Goal: Task Accomplishment & Management: Manage account settings

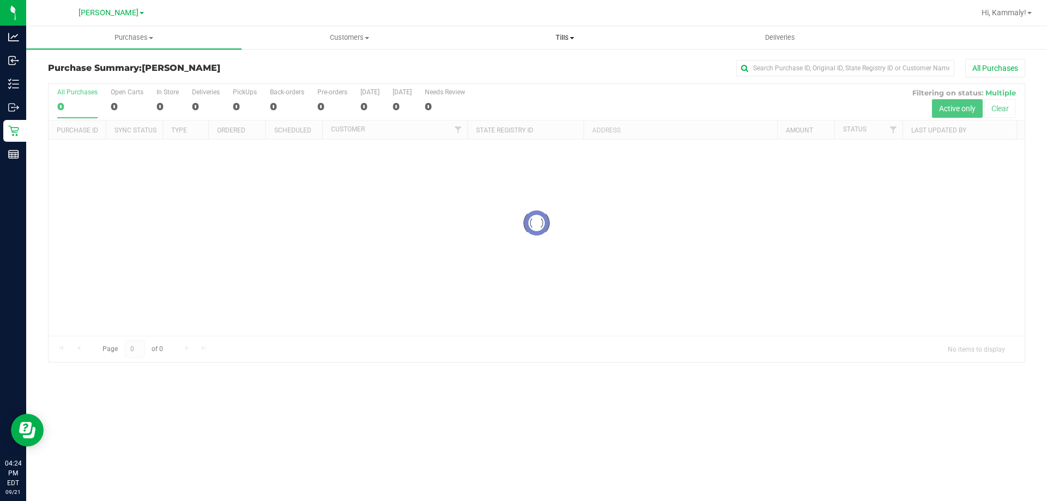
click at [571, 36] on span "Tills" at bounding box center [564, 38] width 214 height 10
click at [528, 64] on span "Manage tills" at bounding box center [494, 65] width 74 height 9
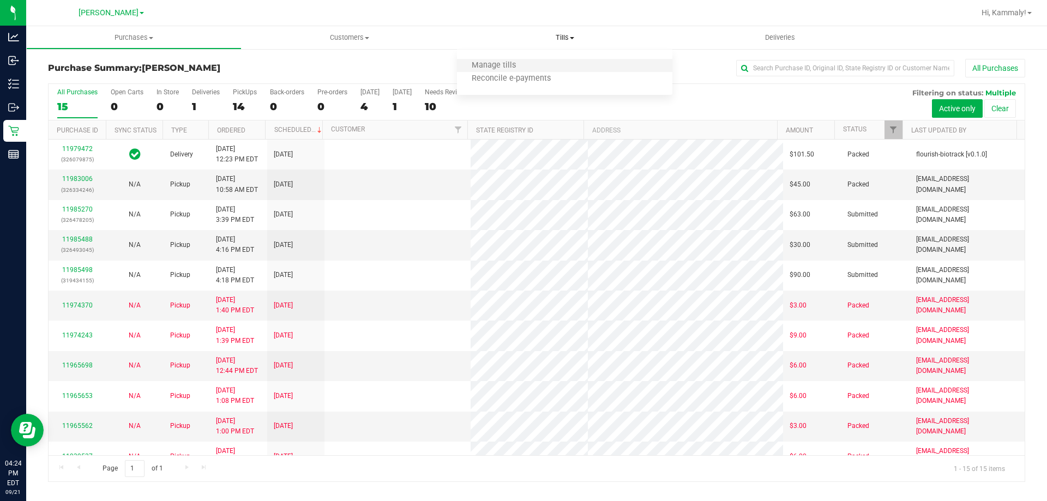
click at [581, 68] on li "Manage tills" at bounding box center [564, 65] width 215 height 13
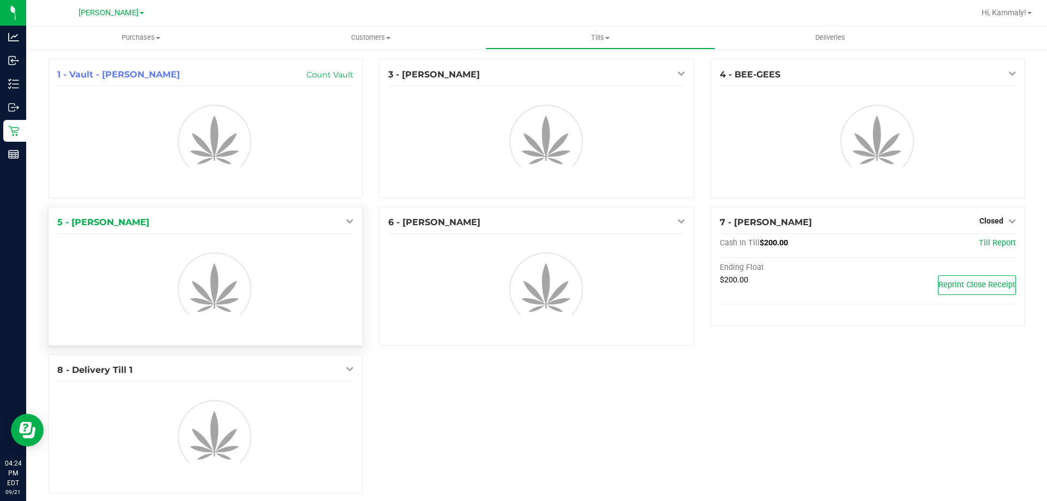
click at [341, 219] on link at bounding box center [347, 220] width 13 height 9
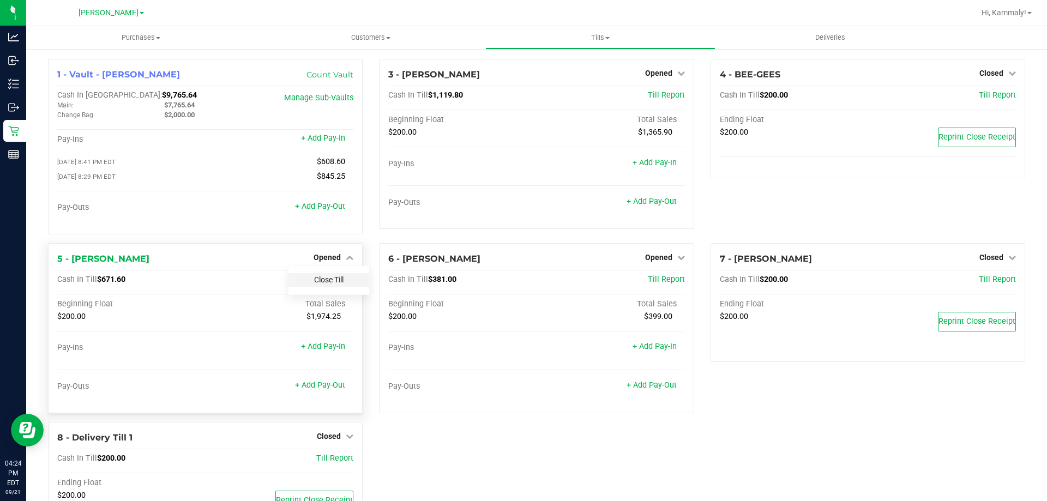
click at [330, 284] on link "Close Till" at bounding box center [328, 279] width 29 height 9
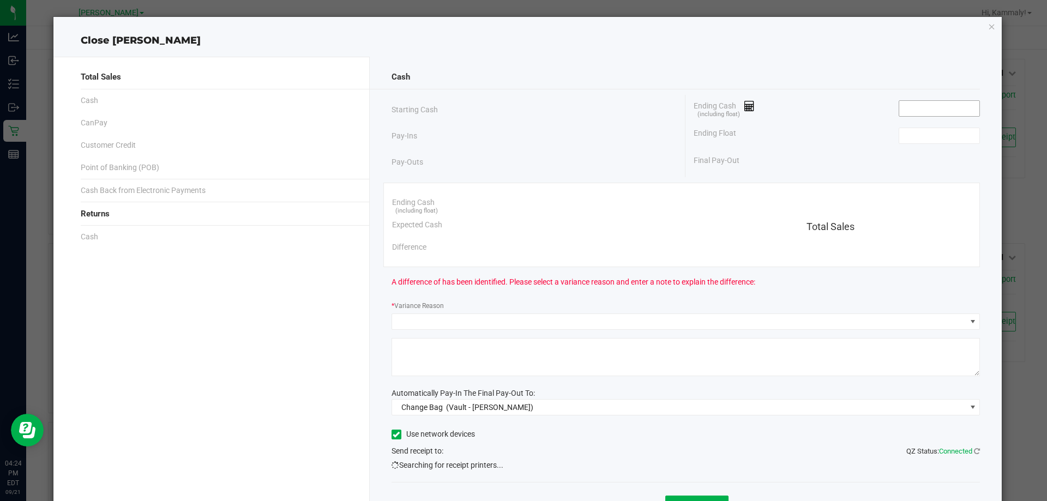
click at [919, 108] on input at bounding box center [939, 108] width 80 height 15
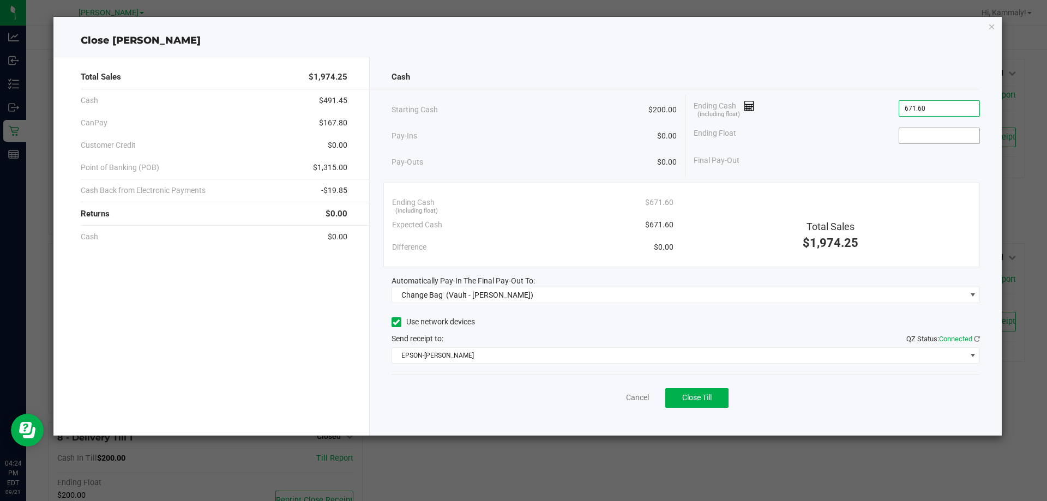
click at [928, 134] on input at bounding box center [939, 135] width 80 height 15
type input "$671.60"
click at [322, 380] on div "Total Sales $1,974.25 Cash $491.45 CanPay $167.80 Customer Credit $0.00 Point o…" at bounding box center [211, 246] width 316 height 379
type input "$200.00"
click at [447, 303] on div "Cash Starting Cash $200.00 Pay-Ins $0.00 Pay-Outs $0.00 Ending Cash (including …" at bounding box center [686, 246] width 632 height 379
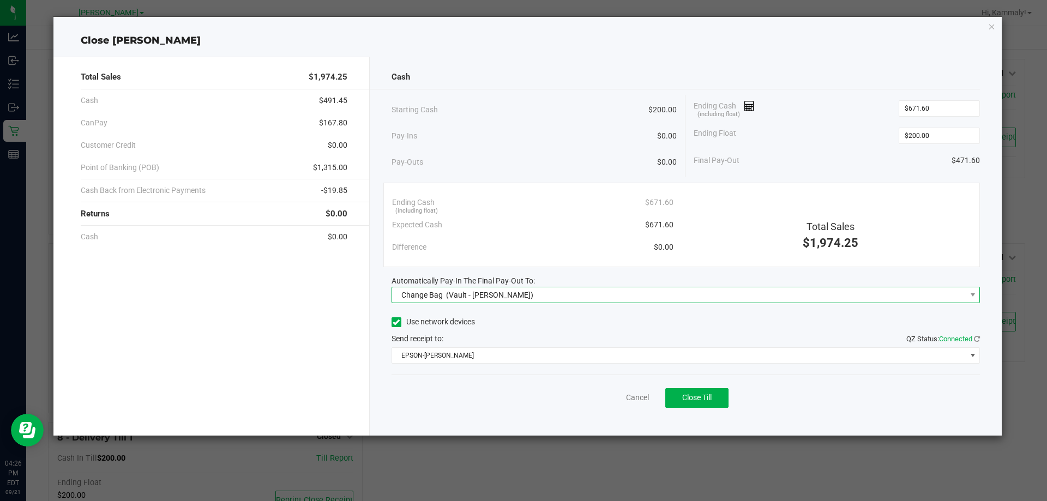
click at [493, 293] on span "(Vault - [PERSON_NAME])" at bounding box center [489, 295] width 87 height 9
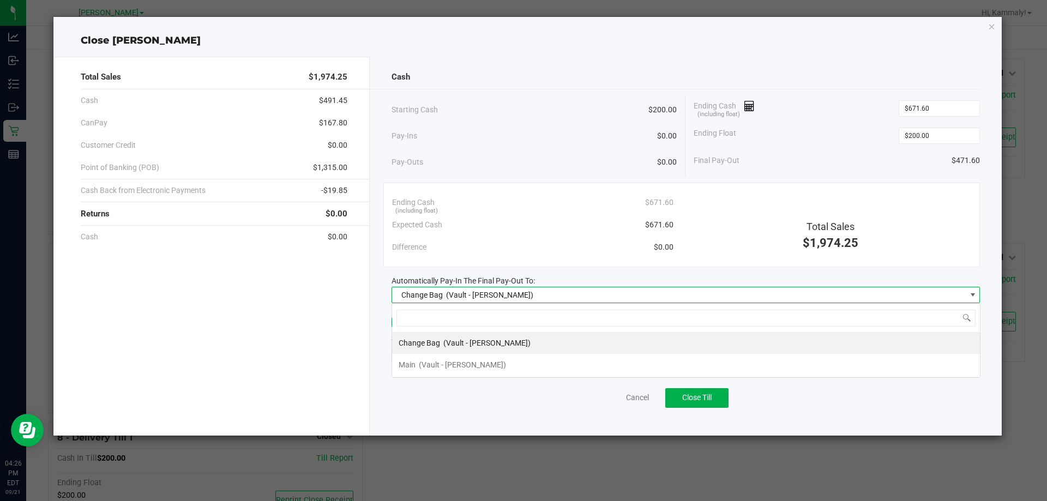
scroll to position [16, 588]
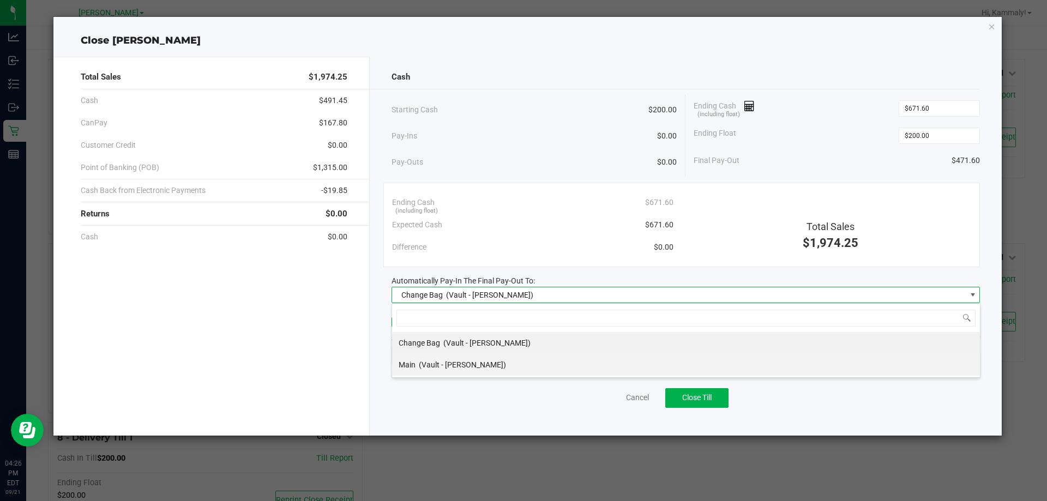
click at [437, 369] on span "(Vault - [PERSON_NAME])" at bounding box center [462, 364] width 87 height 9
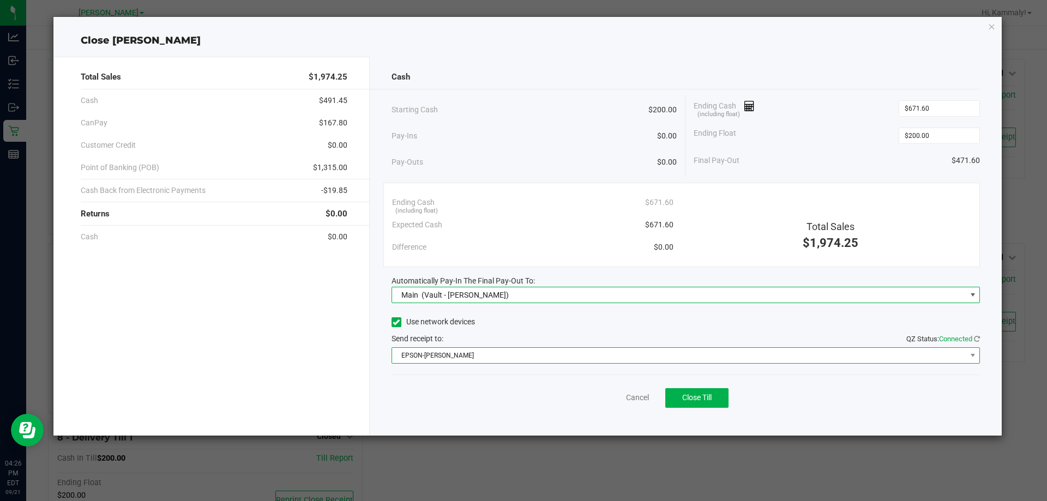
click at [477, 348] on span "EPSON-[PERSON_NAME]" at bounding box center [679, 355] width 574 height 15
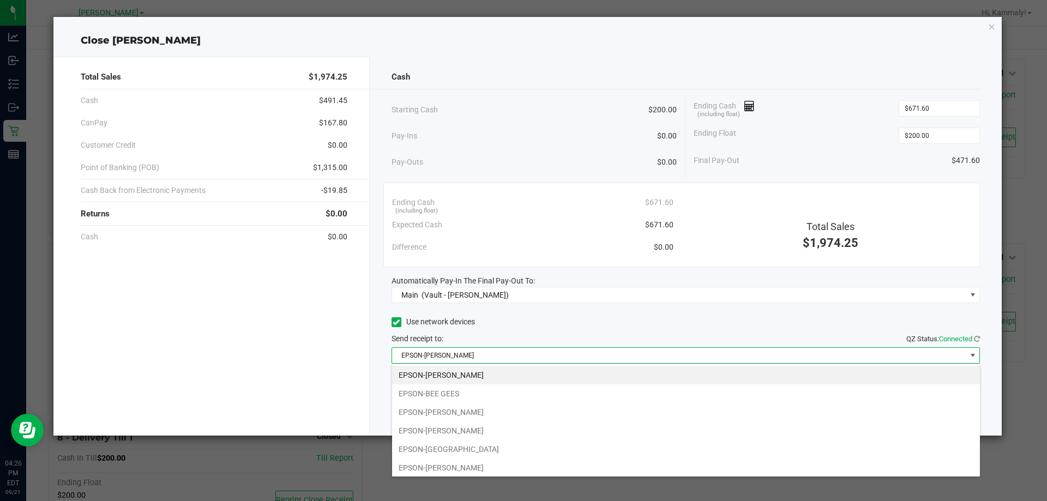
scroll to position [58, 0]
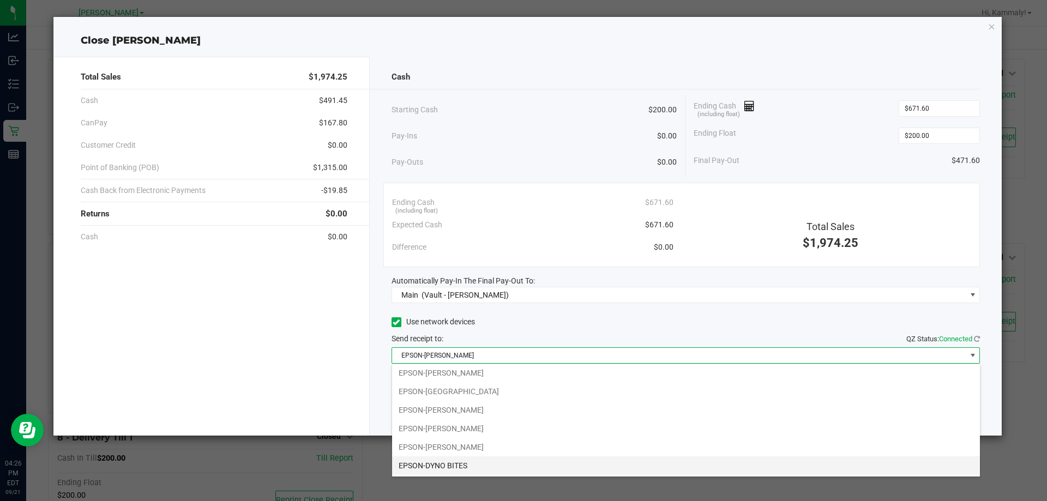
click at [454, 472] on li "EPSON-DYNO BITES" at bounding box center [686, 465] width 588 height 19
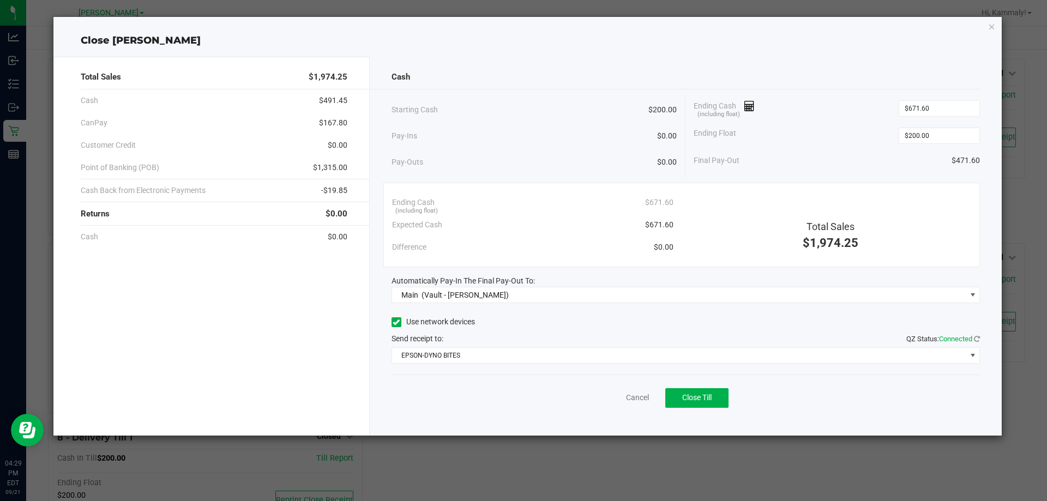
click at [823, 405] on div "Cancel Close Till" at bounding box center [685, 396] width 589 height 42
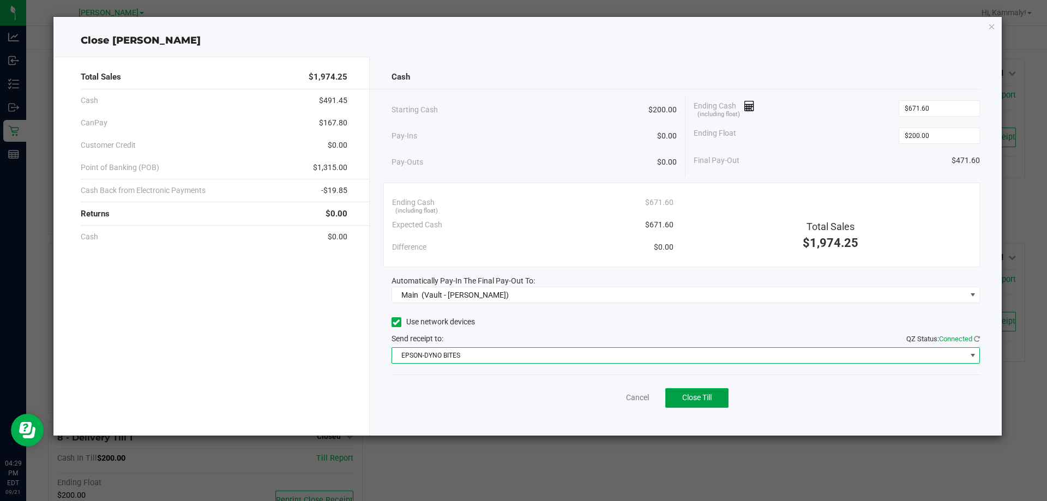
click at [711, 407] on button "Close Till" at bounding box center [696, 398] width 63 height 20
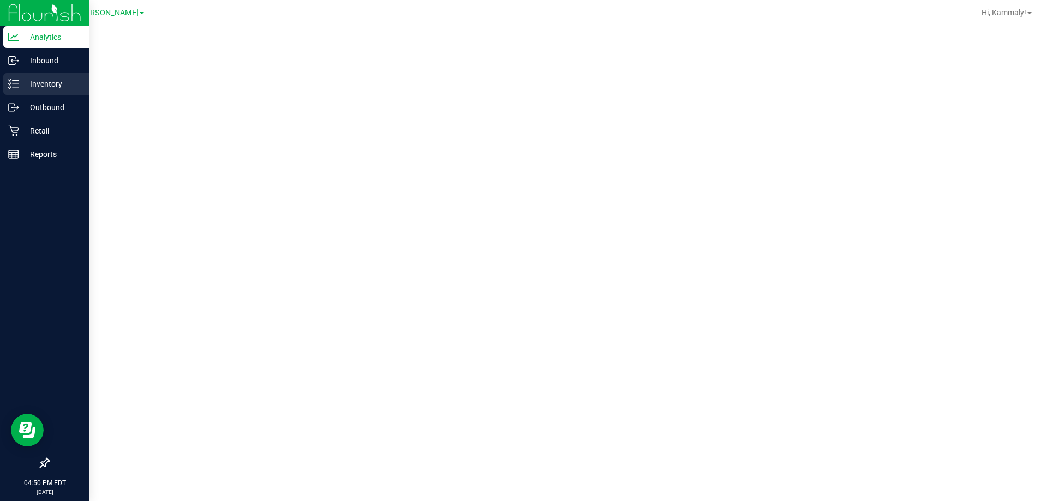
click at [8, 90] on div "Inventory" at bounding box center [46, 84] width 86 height 22
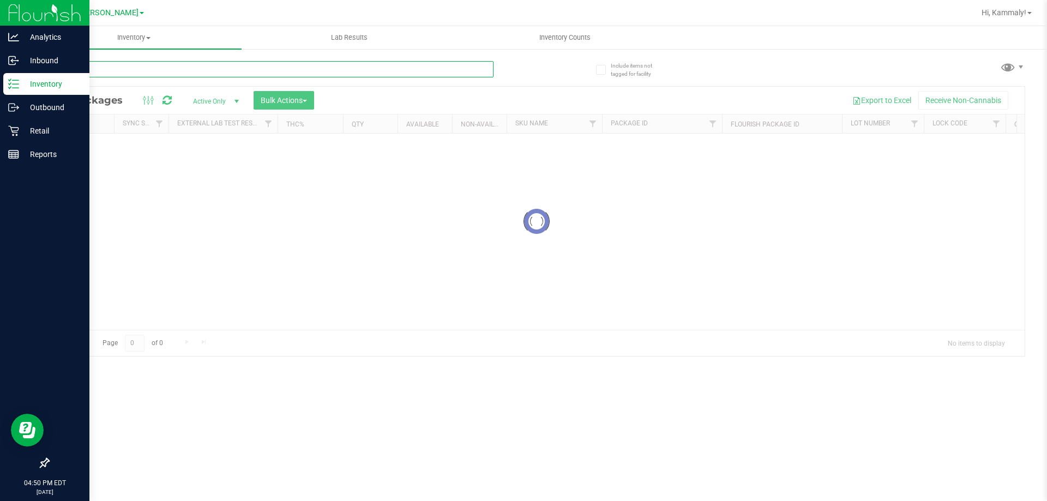
click at [336, 71] on input "text" at bounding box center [270, 69] width 445 height 16
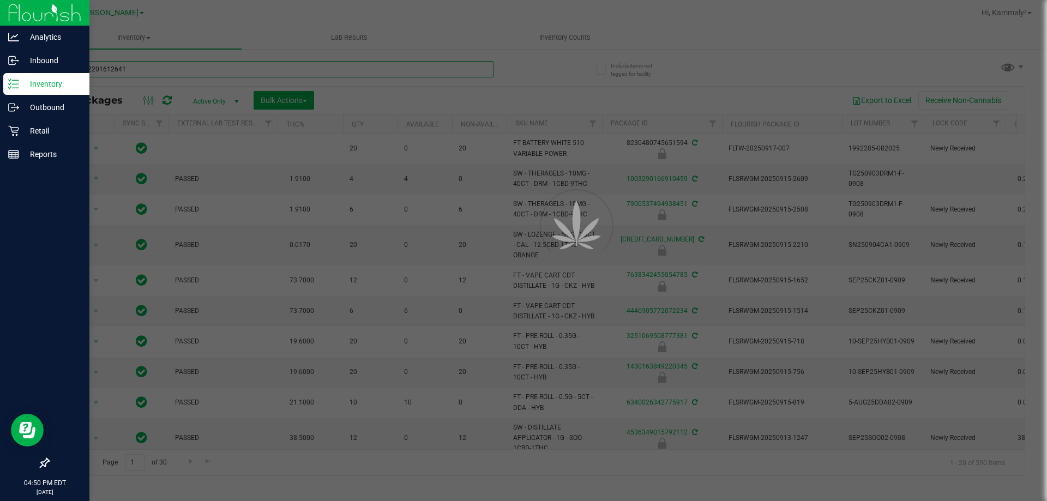
type input "4030342201612641"
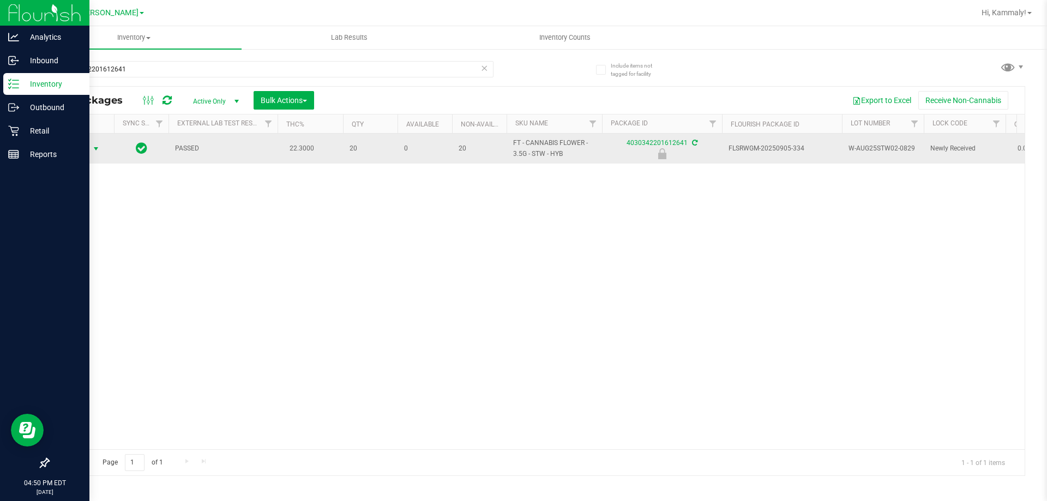
click at [97, 153] on span "select" at bounding box center [96, 148] width 9 height 9
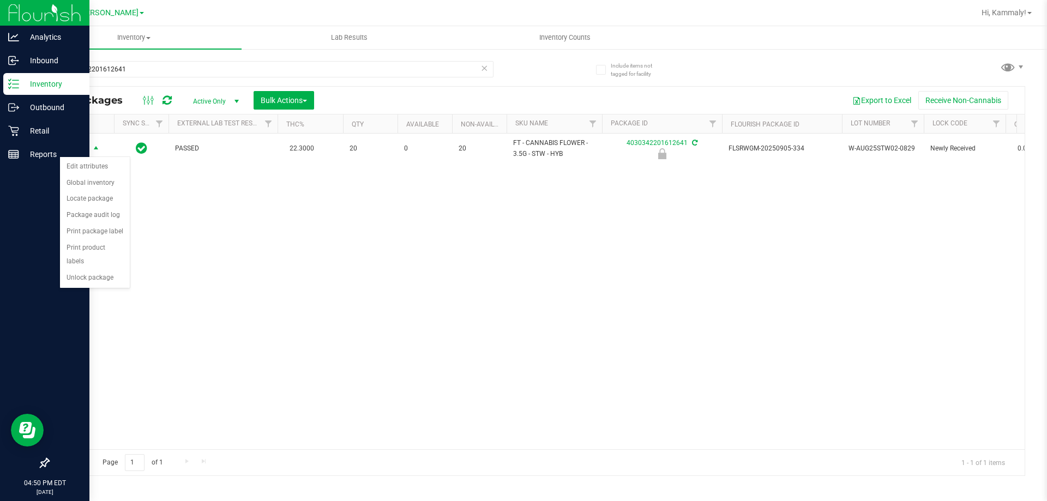
click at [109, 273] on div "Action Edit attributes Global inventory Locate package Package audit log Print …" at bounding box center [94, 222] width 71 height 132
click at [107, 270] on li "Unlock package" at bounding box center [95, 278] width 70 height 16
